Goal: Task Accomplishment & Management: Complete application form

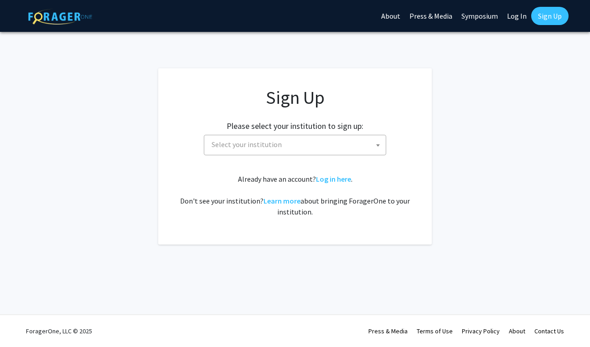
click at [314, 144] on span "Select your institution" at bounding box center [297, 144] width 178 height 19
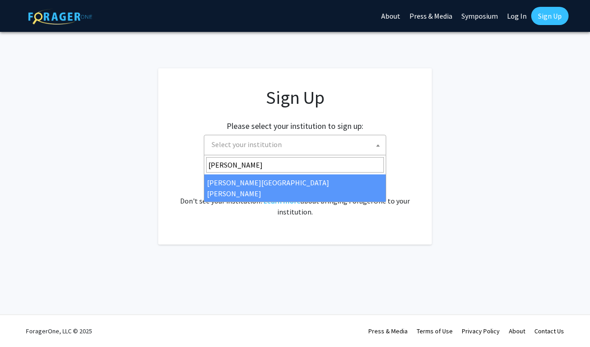
type input "[PERSON_NAME]"
select select "1"
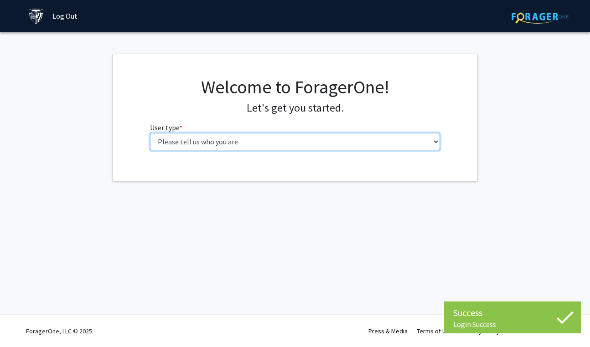
click at [269, 150] on select "Please tell us who you are Undergraduate Student Master's Student Doctoral Cand…" at bounding box center [295, 141] width 290 height 17
select select "2: masters"
click at [150, 133] on select "Please tell us who you are Undergraduate Student Master's Student Doctoral Cand…" at bounding box center [295, 141] width 290 height 17
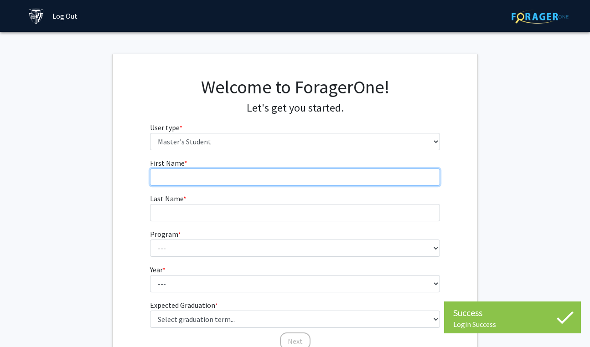
click at [248, 172] on input "First Name * required" at bounding box center [295, 177] width 290 height 17
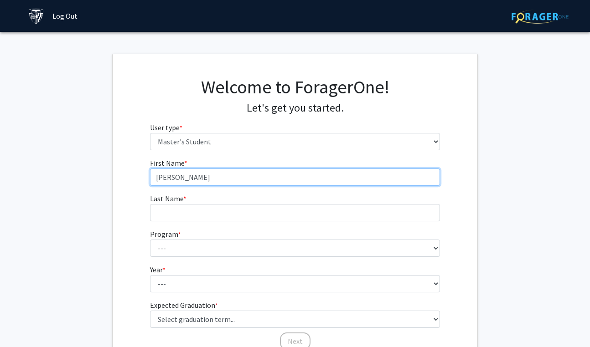
type input "[PERSON_NAME]"
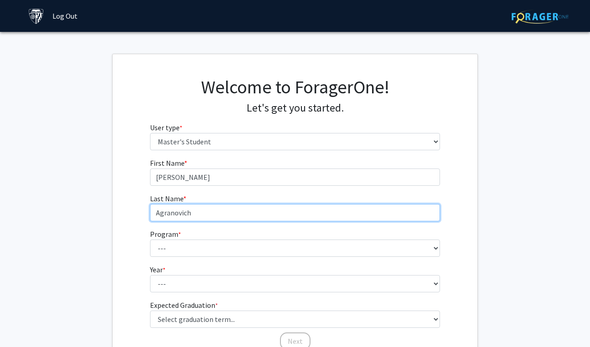
type input "Agranovich"
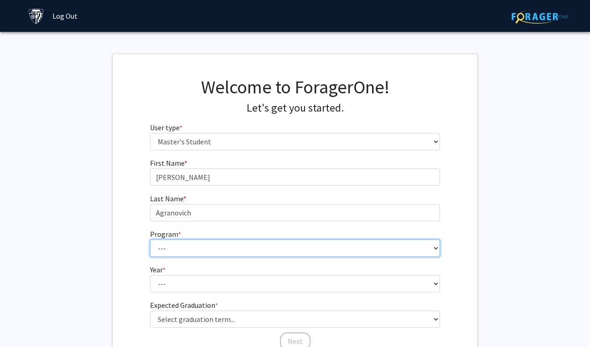
click at [247, 243] on select "--- Anatomy Education Applied and Computational Mathematics Applied Biomedical …" at bounding box center [295, 248] width 290 height 17
select select "142: 141"
click at [150, 240] on select "--- Anatomy Education Applied and Computational Mathematics Applied Biomedical …" at bounding box center [295, 248] width 290 height 17
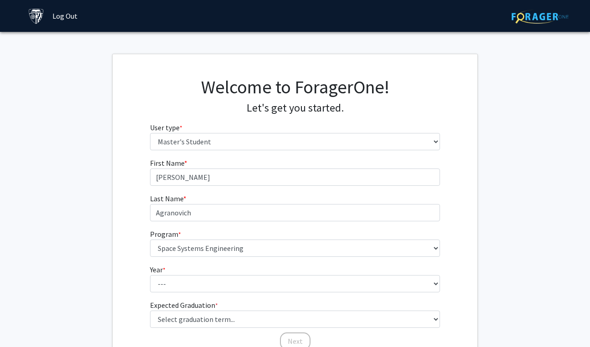
click at [138, 242] on div "First Name * required [PERSON_NAME] Name * required [PERSON_NAME] Program * req…" at bounding box center [295, 254] width 365 height 193
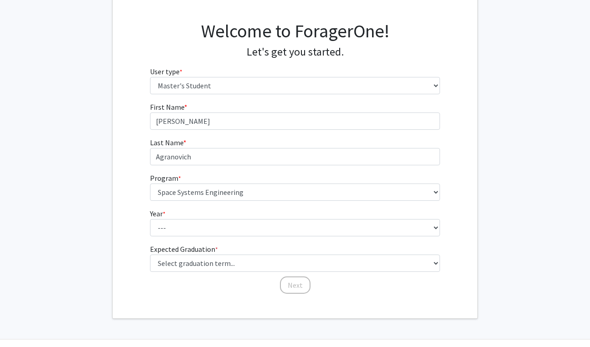
scroll to position [57, 0]
click at [165, 249] on label "Expected Graduation * required" at bounding box center [184, 248] width 68 height 11
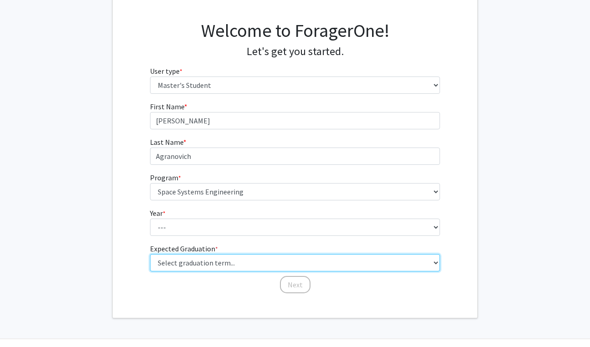
click at [165, 254] on select "Select graduation term... Spring 2025 Summer 2025 Fall 2025 Winter 2025 Spring …" at bounding box center [295, 262] width 290 height 17
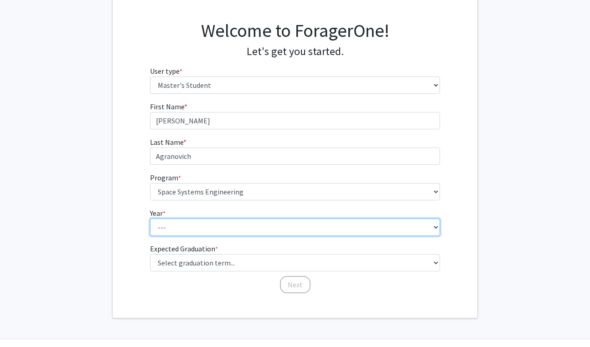
click at [165, 223] on select "--- First Year Second Year" at bounding box center [295, 227] width 290 height 17
select select "1: first_year"
click at [150, 219] on select "--- First Year Second Year" at bounding box center [295, 227] width 290 height 17
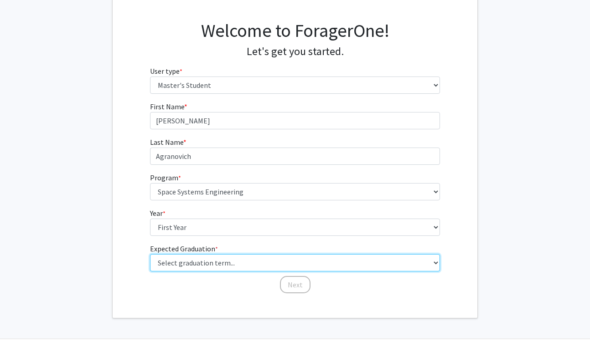
click at [160, 264] on select "Select graduation term... Spring 2025 Summer 2025 Fall 2025 Winter 2025 Spring …" at bounding box center [295, 262] width 290 height 17
select select "13: spring_2028"
click at [150, 254] on select "Select graduation term... Spring 2025 Summer 2025 Fall 2025 Winter 2025 Spring …" at bounding box center [295, 262] width 290 height 17
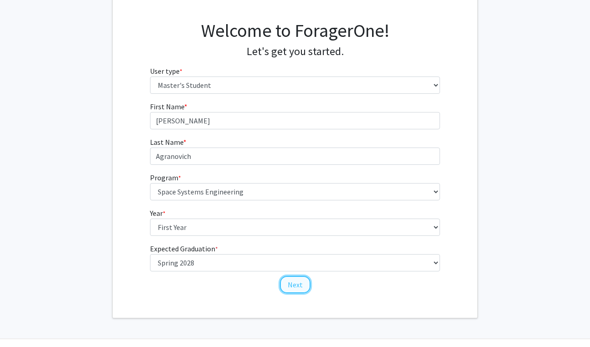
click at [299, 281] on button "Next" at bounding box center [295, 284] width 31 height 17
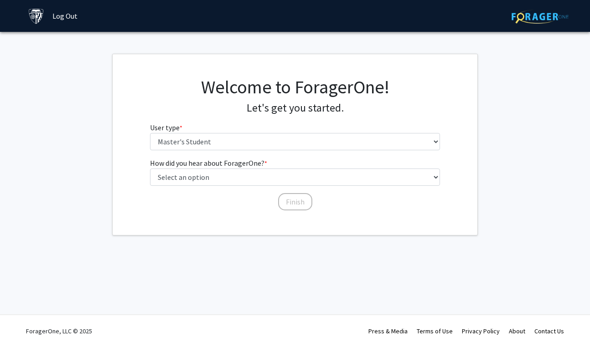
scroll to position [0, 0]
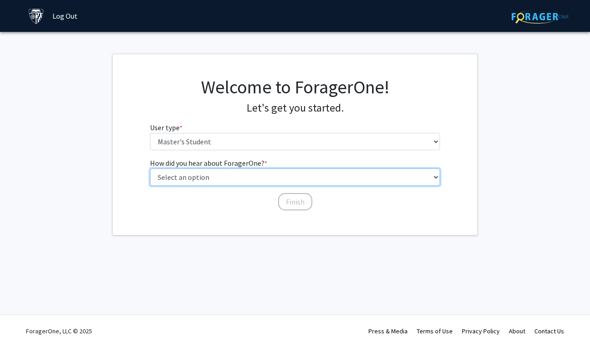
click at [243, 176] on select "Select an option Peer/student recommendation Faculty/staff recommendation Unive…" at bounding box center [295, 177] width 290 height 17
select select "3: university_website"
click at [150, 169] on select "Select an option Peer/student recommendation Faculty/staff recommendation Unive…" at bounding box center [295, 177] width 290 height 17
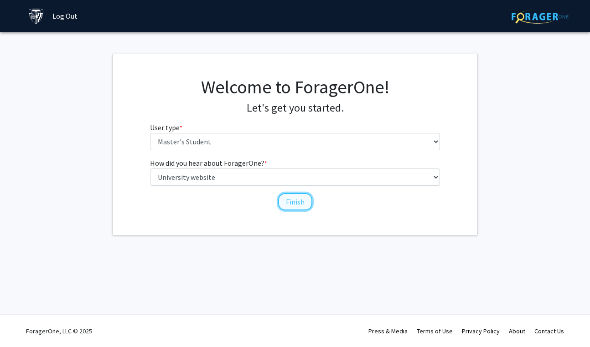
click at [293, 200] on button "Finish" at bounding box center [295, 201] width 34 height 17
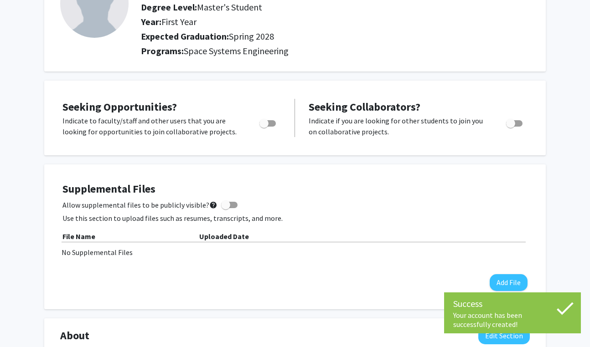
scroll to position [91, 0]
